Goal: Task Accomplishment & Management: Manage account settings

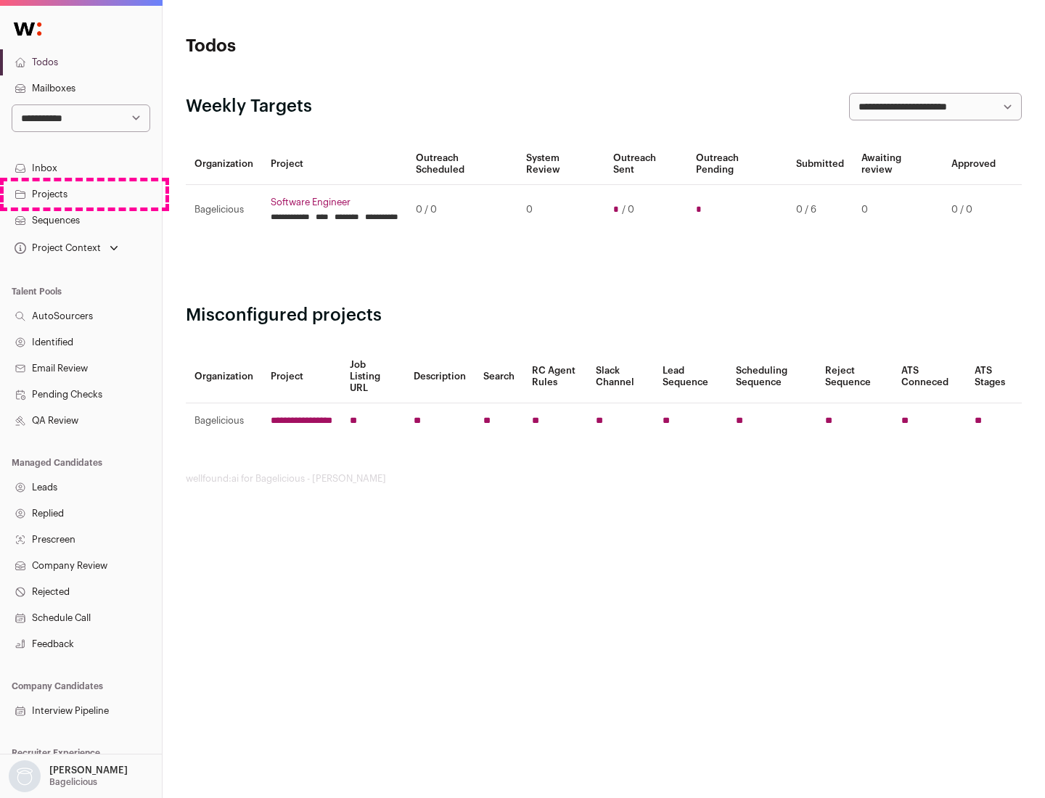
click at [81, 194] on link "Projects" at bounding box center [81, 194] width 162 height 26
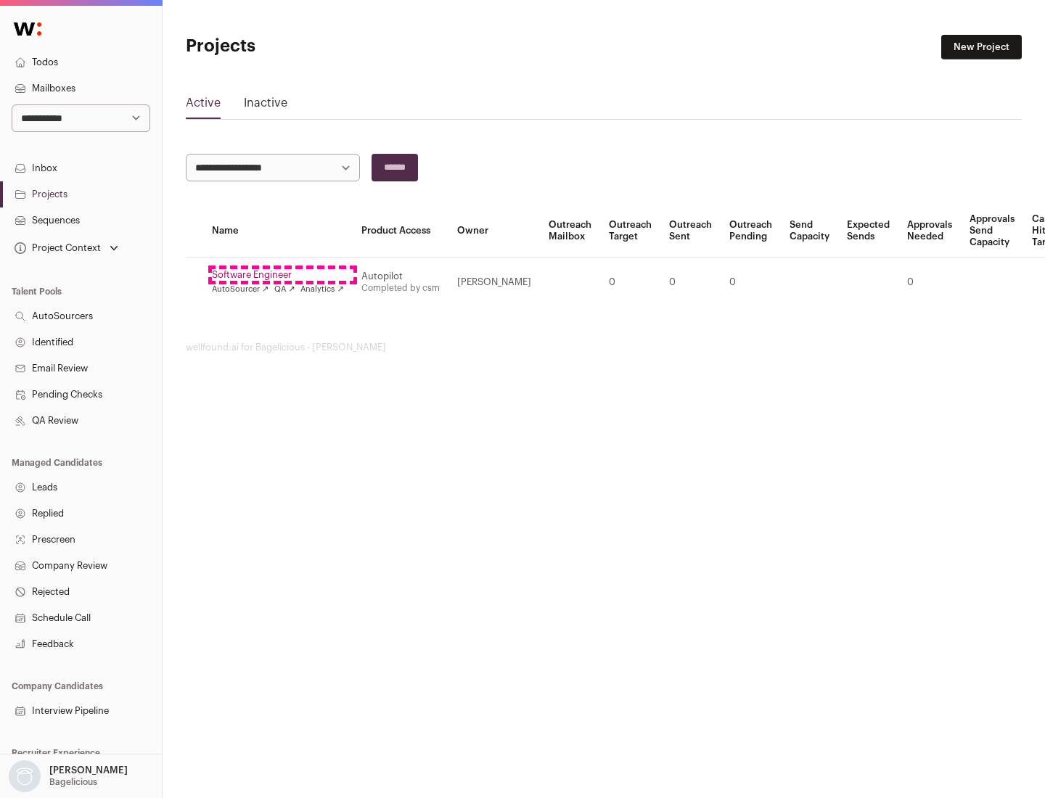
click at [282, 275] on link "Software Engineer" at bounding box center [278, 275] width 132 height 12
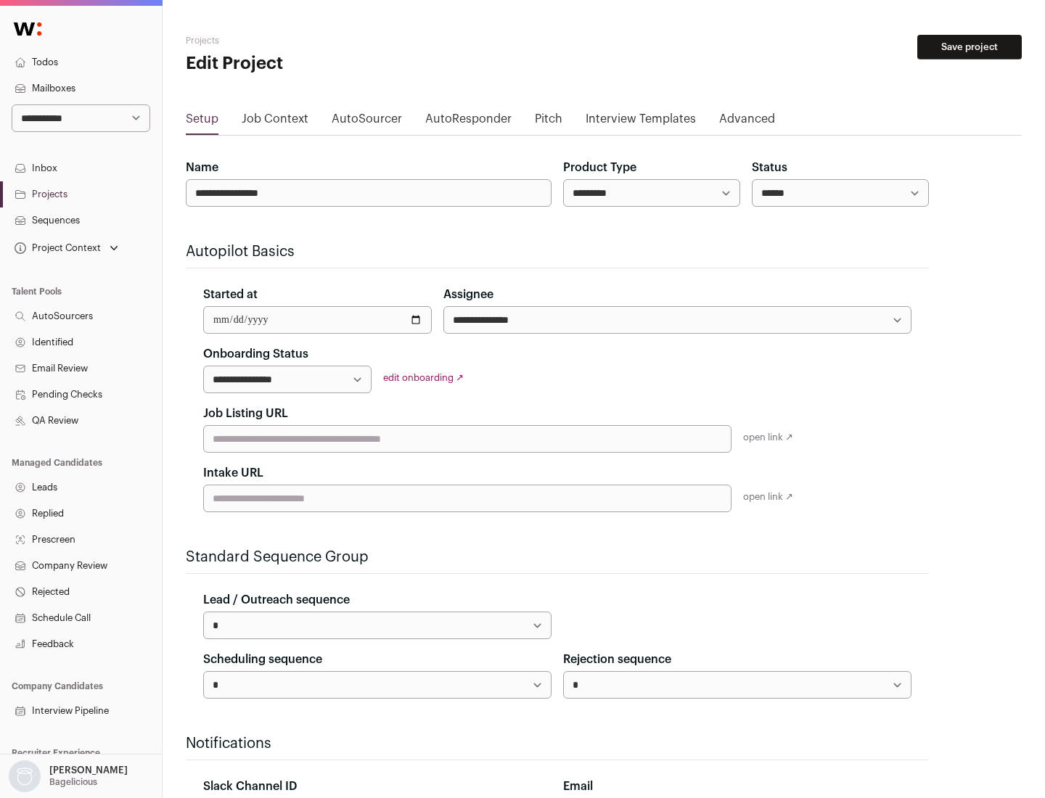
click at [970, 47] on button "Save project" at bounding box center [969, 47] width 105 height 25
